Goal: Transaction & Acquisition: Obtain resource

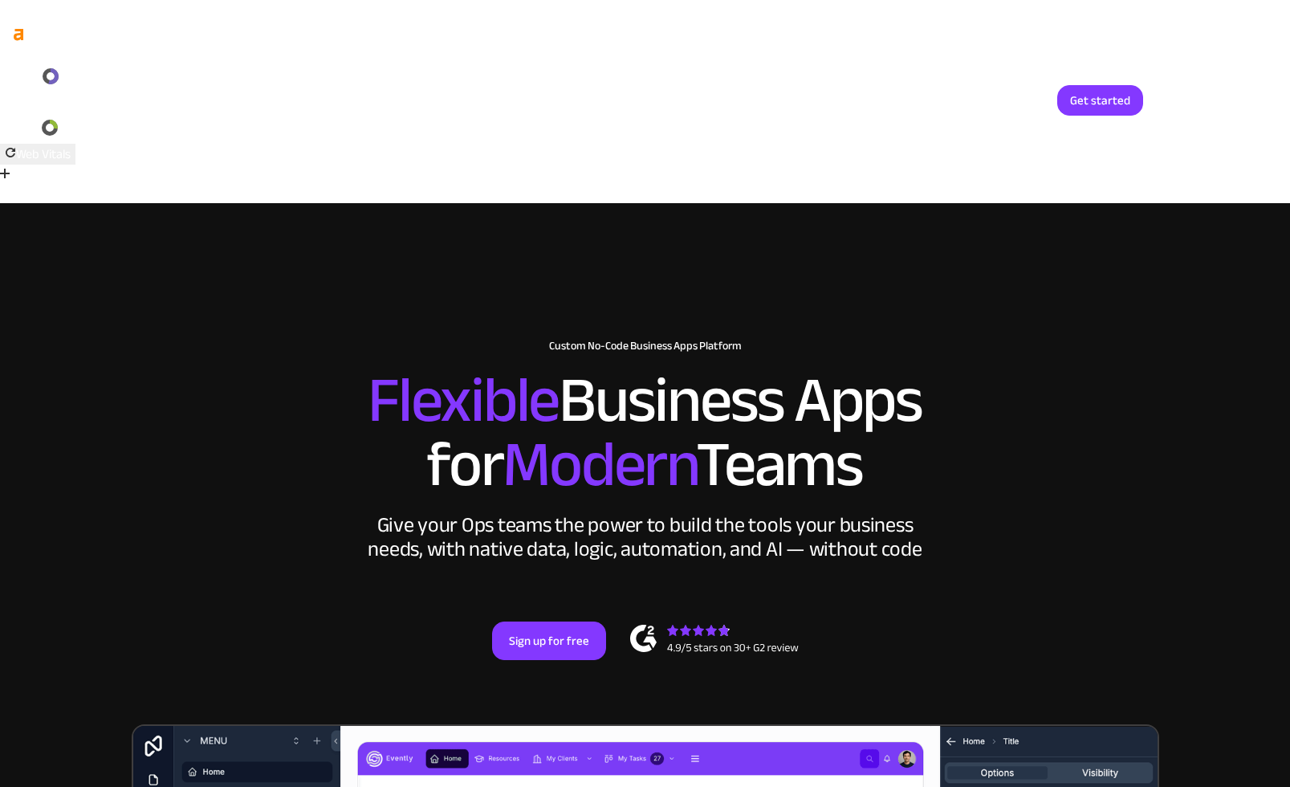
click at [1038, 95] on link "Login" at bounding box center [1018, 100] width 53 height 31
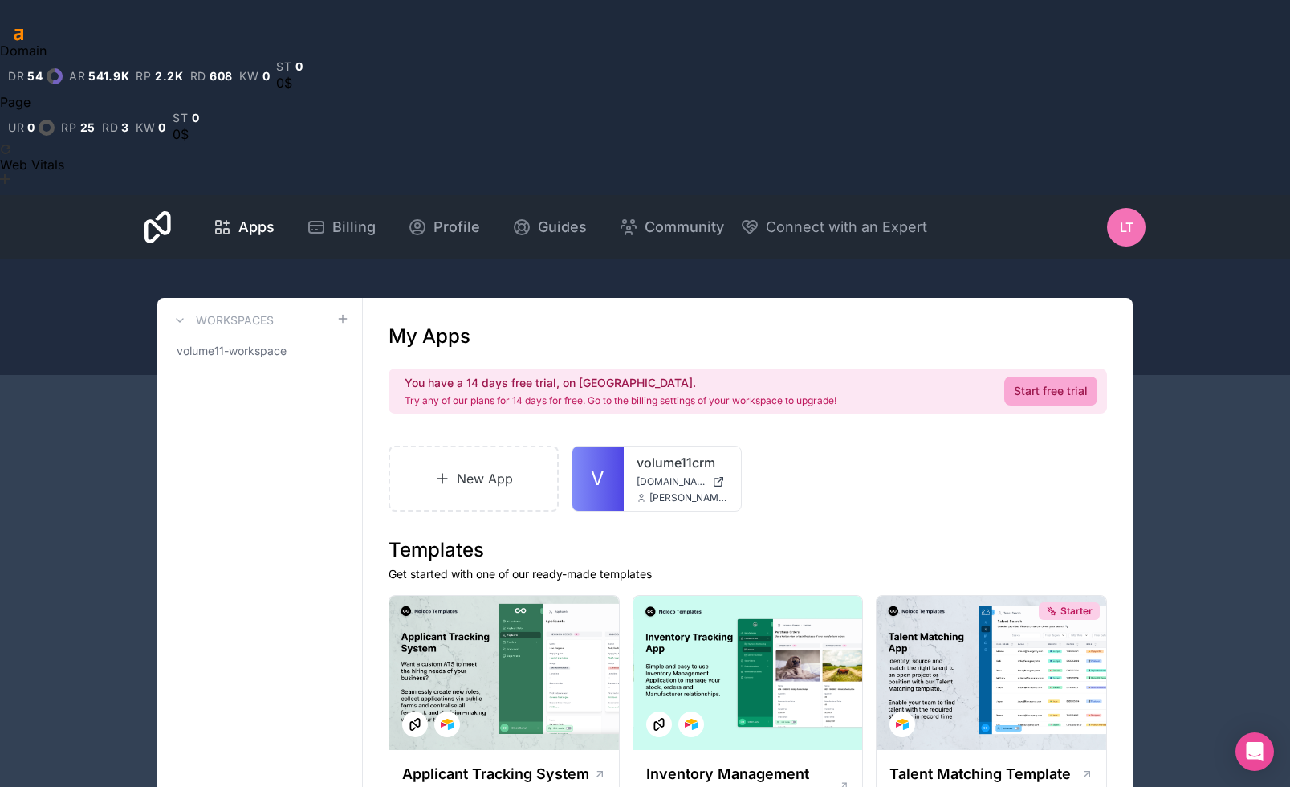
click at [1132, 218] on span "LT" at bounding box center [1127, 227] width 14 height 19
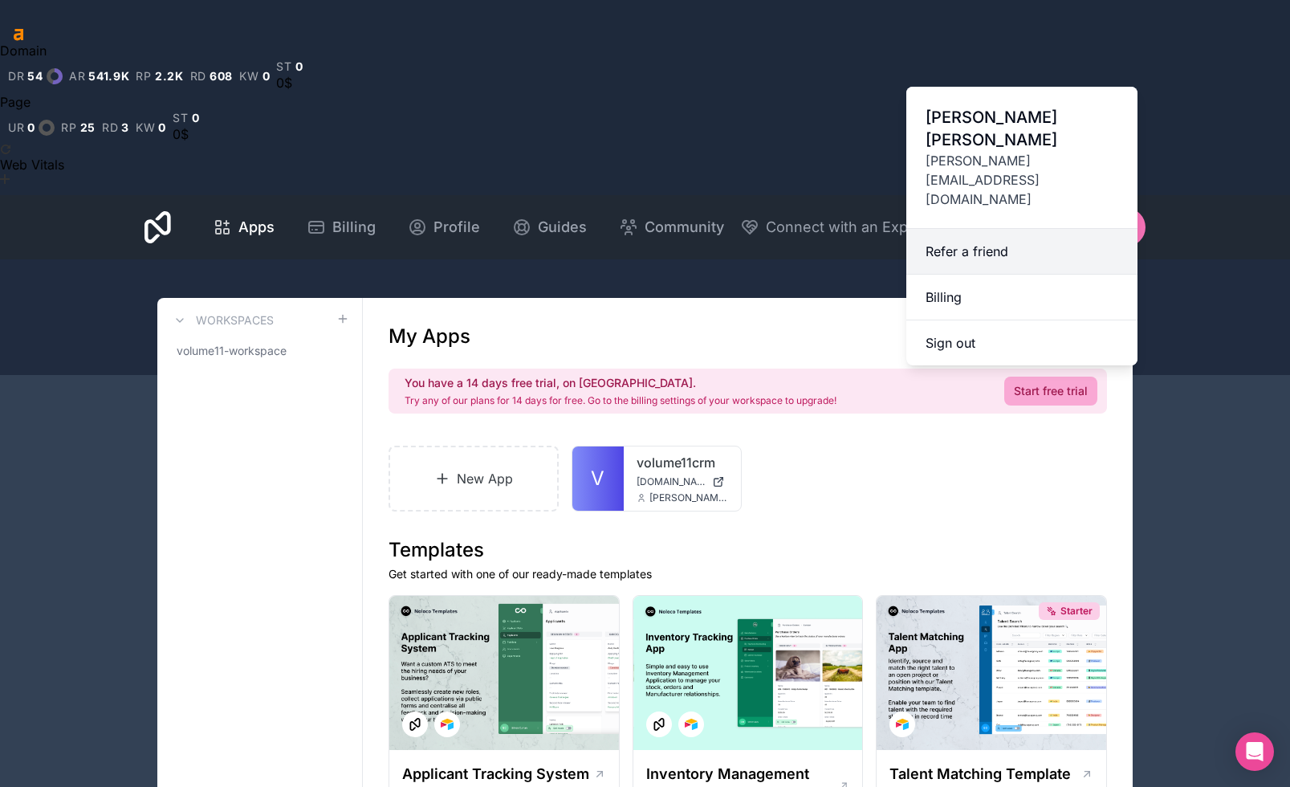
click at [969, 229] on link "Refer a friend" at bounding box center [1021, 252] width 231 height 46
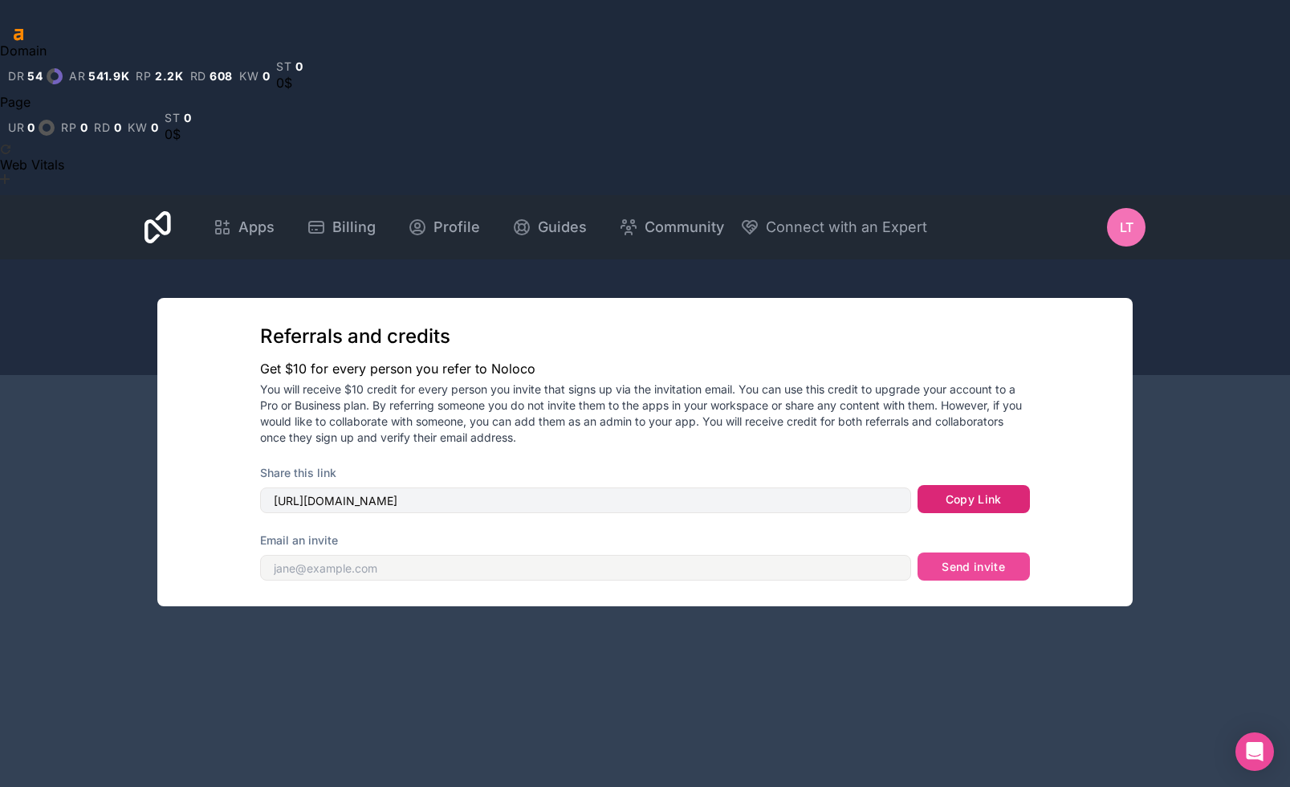
click at [985, 485] on button "Copy Link" at bounding box center [973, 499] width 112 height 29
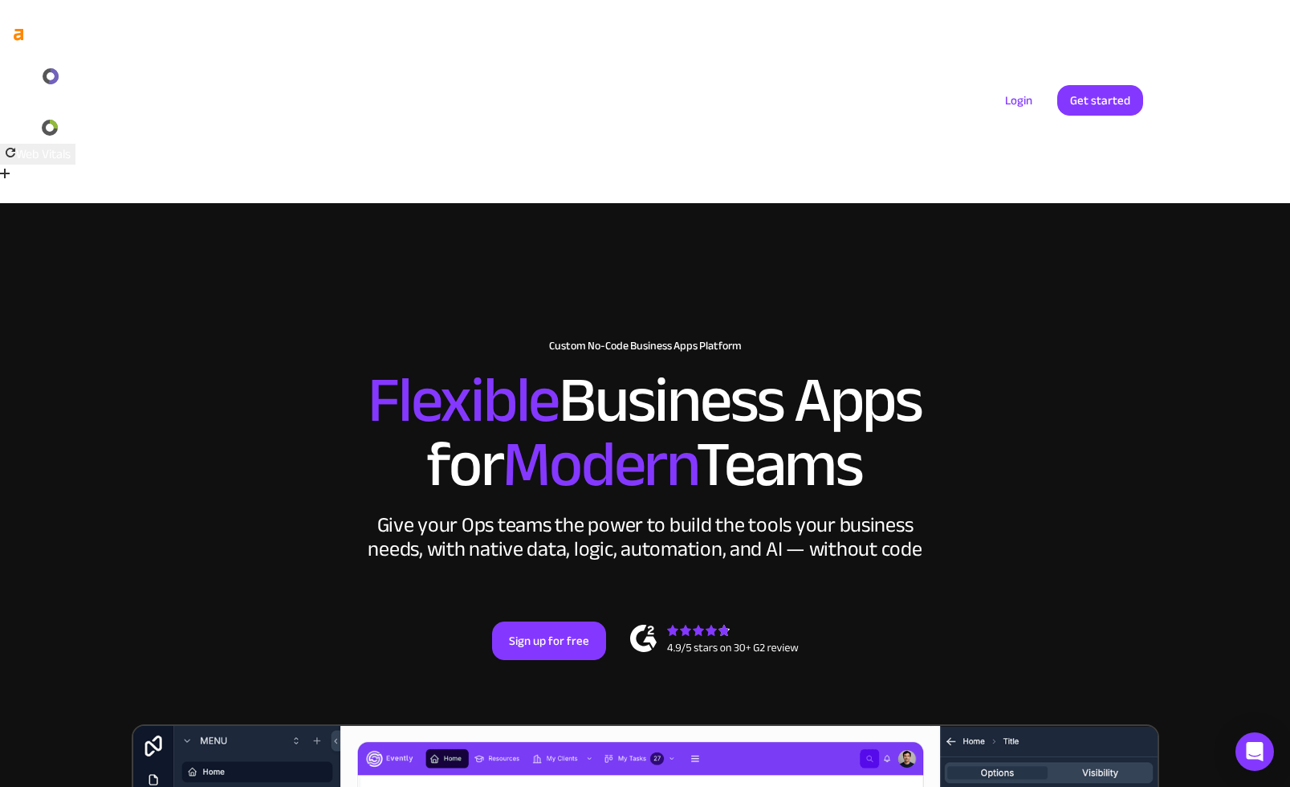
click at [941, 102] on link "Pricing" at bounding box center [934, 100] width 75 height 21
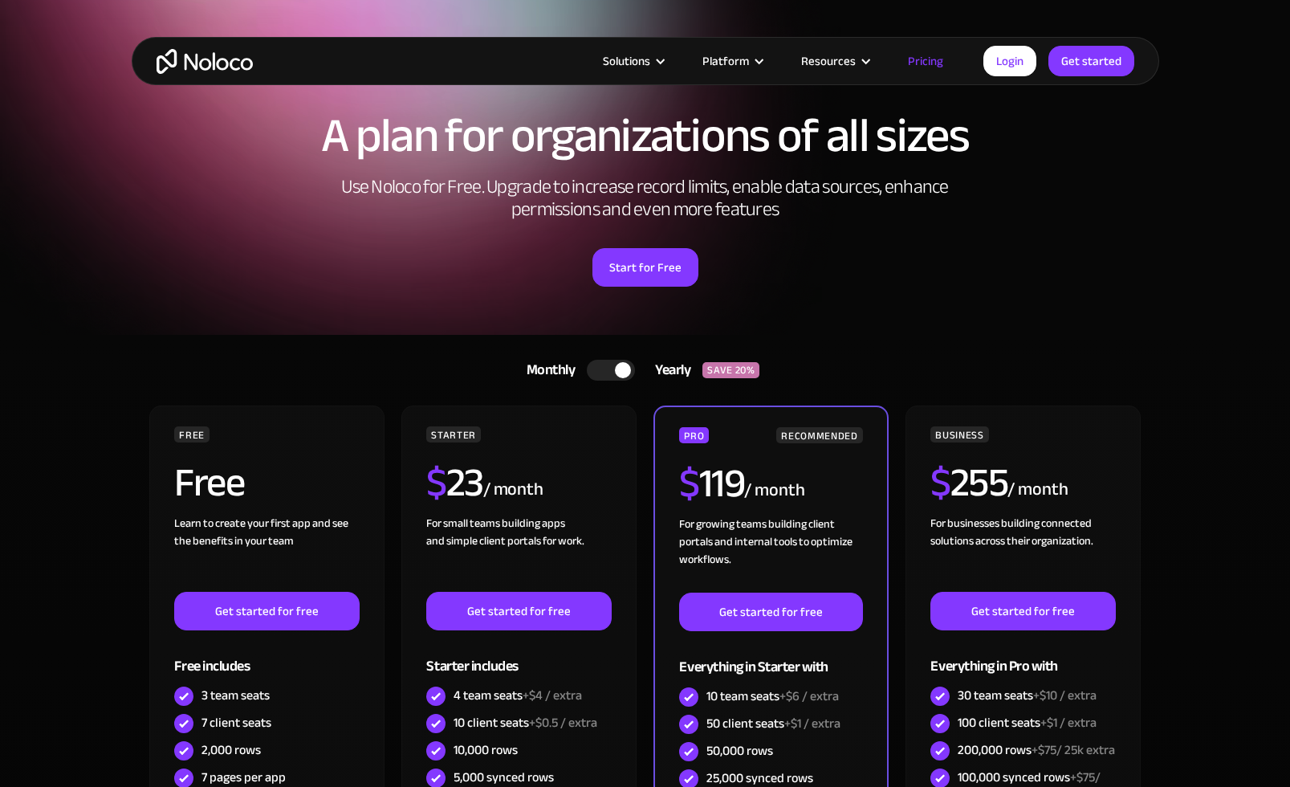
scroll to position [246, 0]
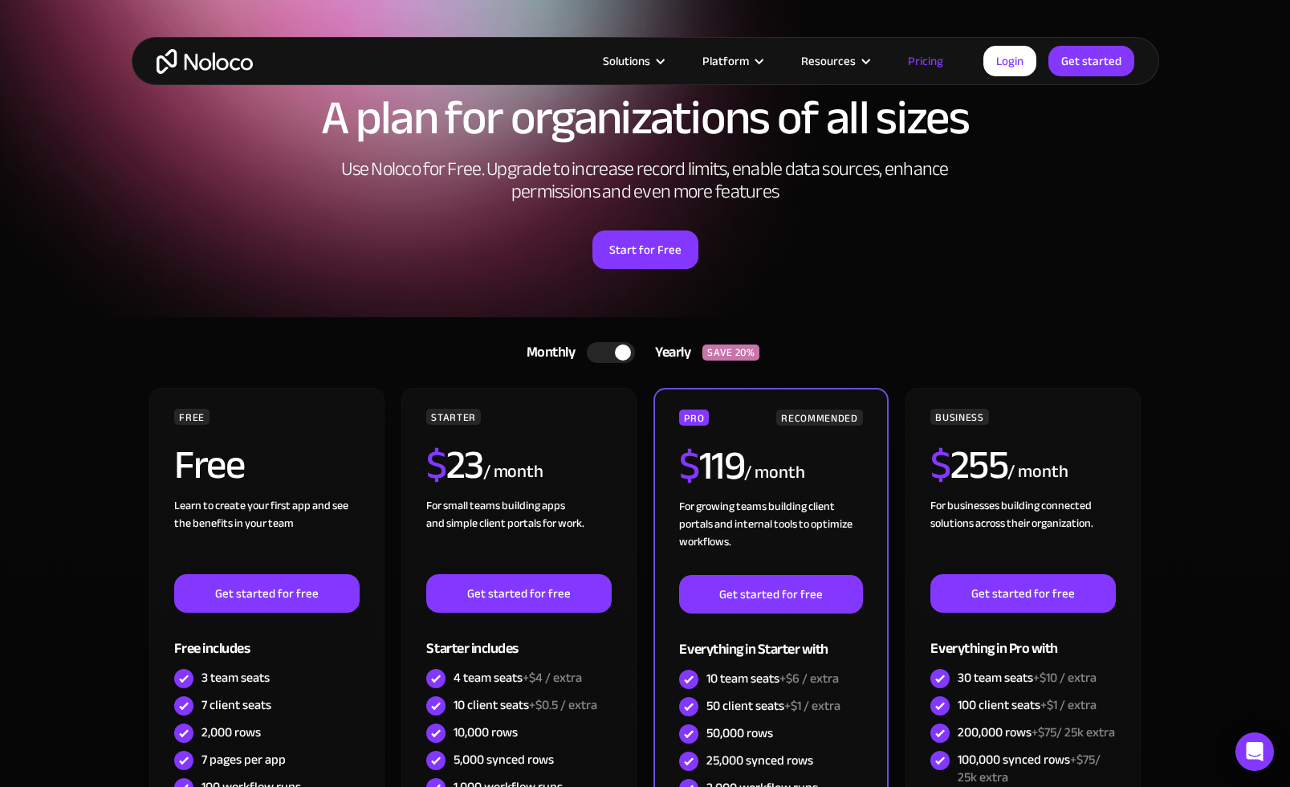
click at [616, 344] on div at bounding box center [623, 352] width 16 height 16
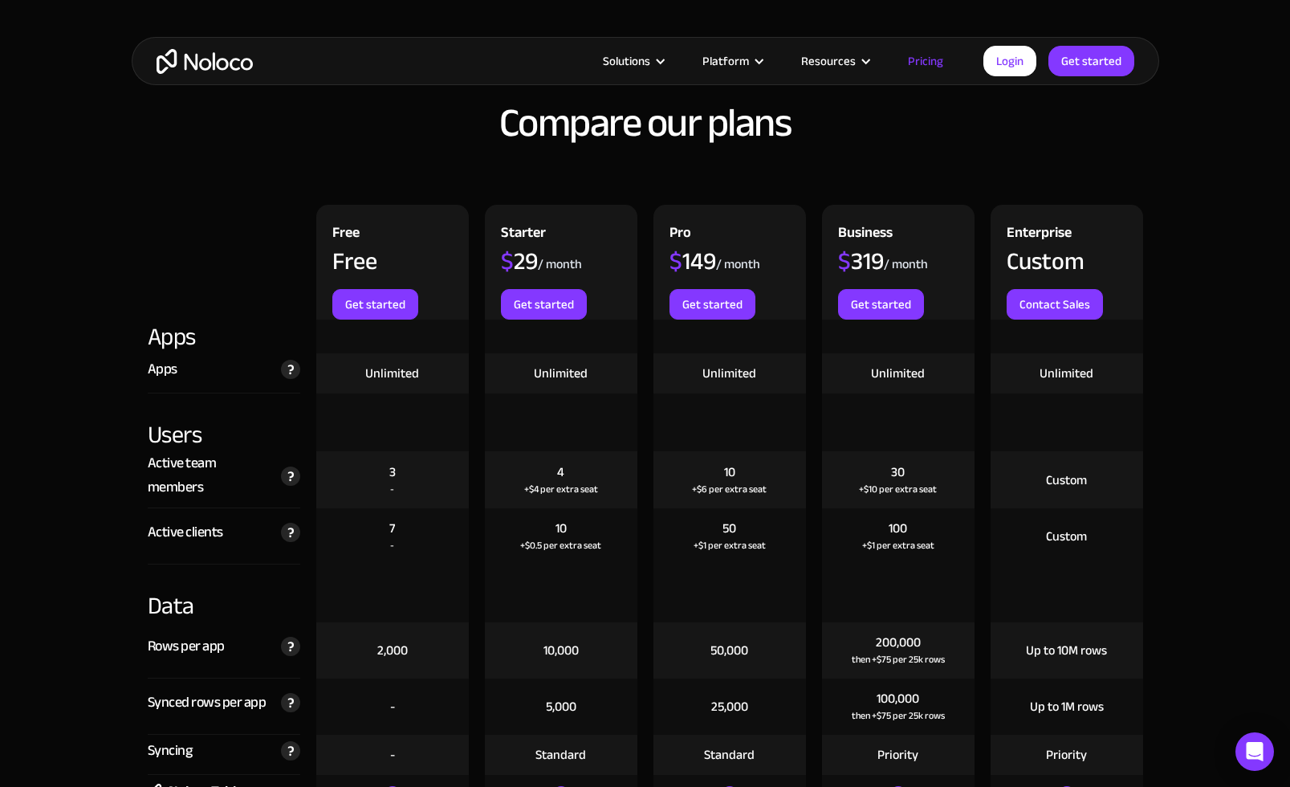
scroll to position [1724, 0]
